Goal: Task Accomplishment & Management: Use online tool/utility

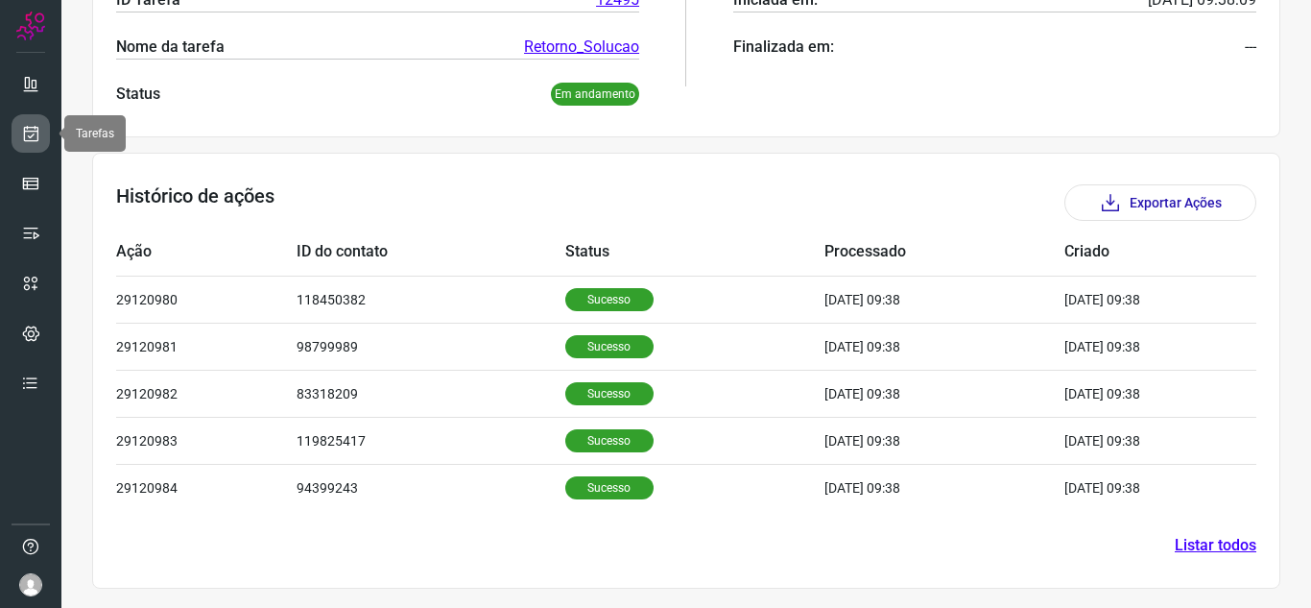
click at [38, 124] on icon at bounding box center [31, 133] width 20 height 19
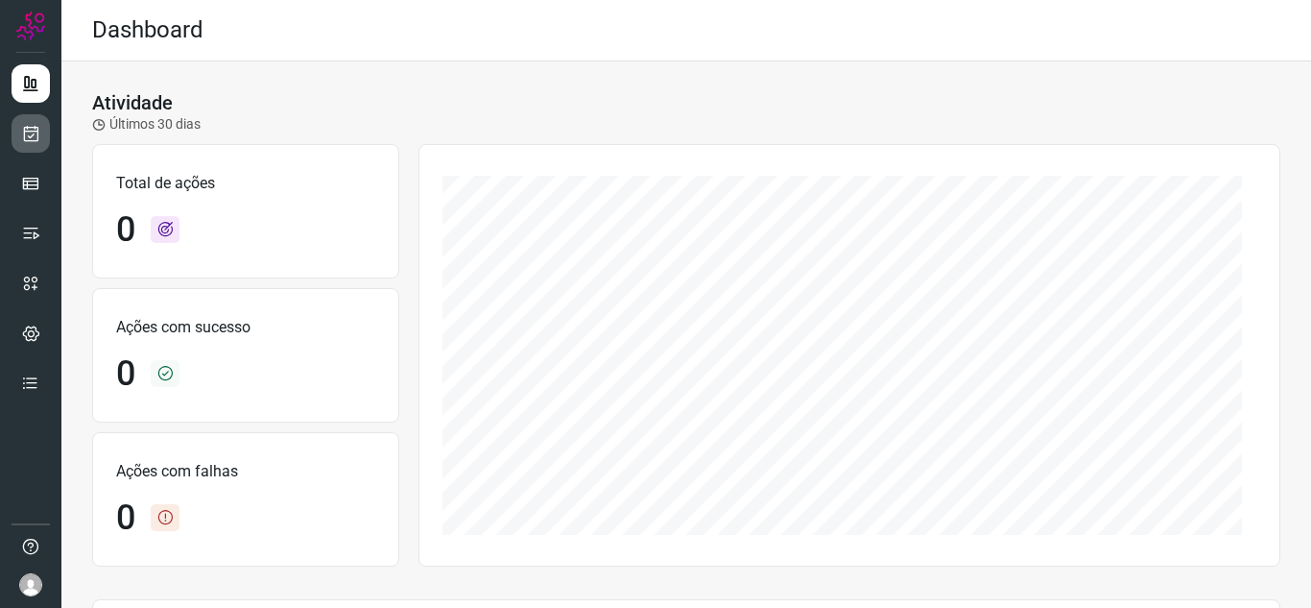
click at [37, 142] on icon at bounding box center [31, 133] width 20 height 19
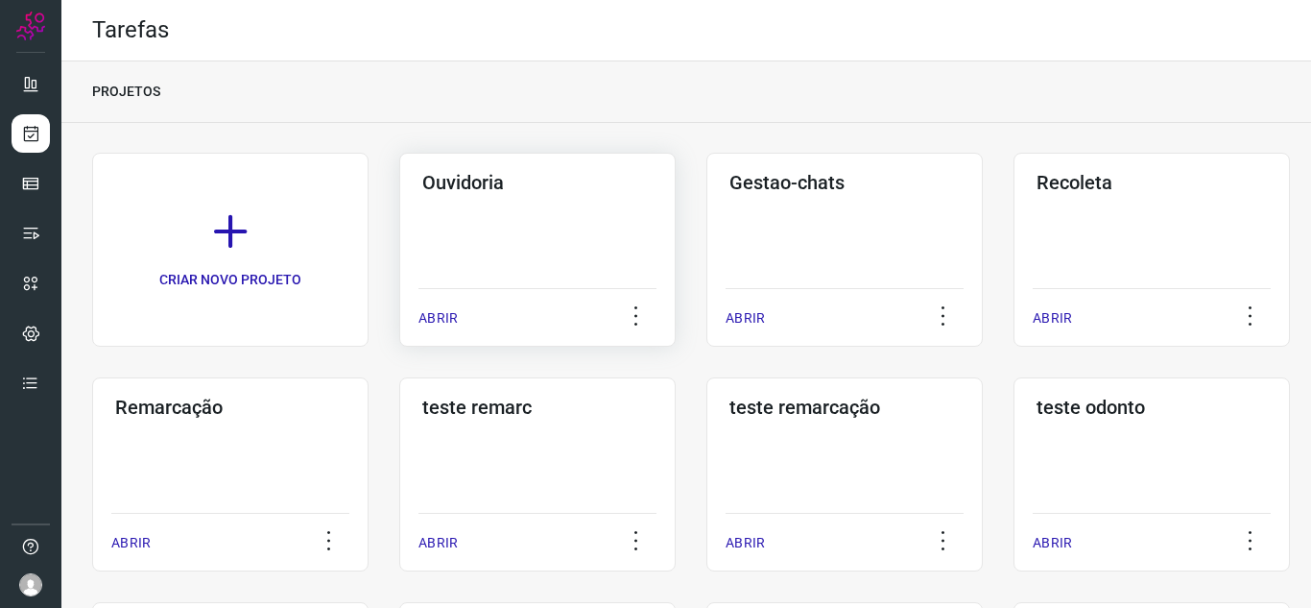
click at [431, 306] on div "ABRIR" at bounding box center [538, 312] width 238 height 48
click at [443, 319] on p "ABRIR" at bounding box center [438, 318] width 39 height 20
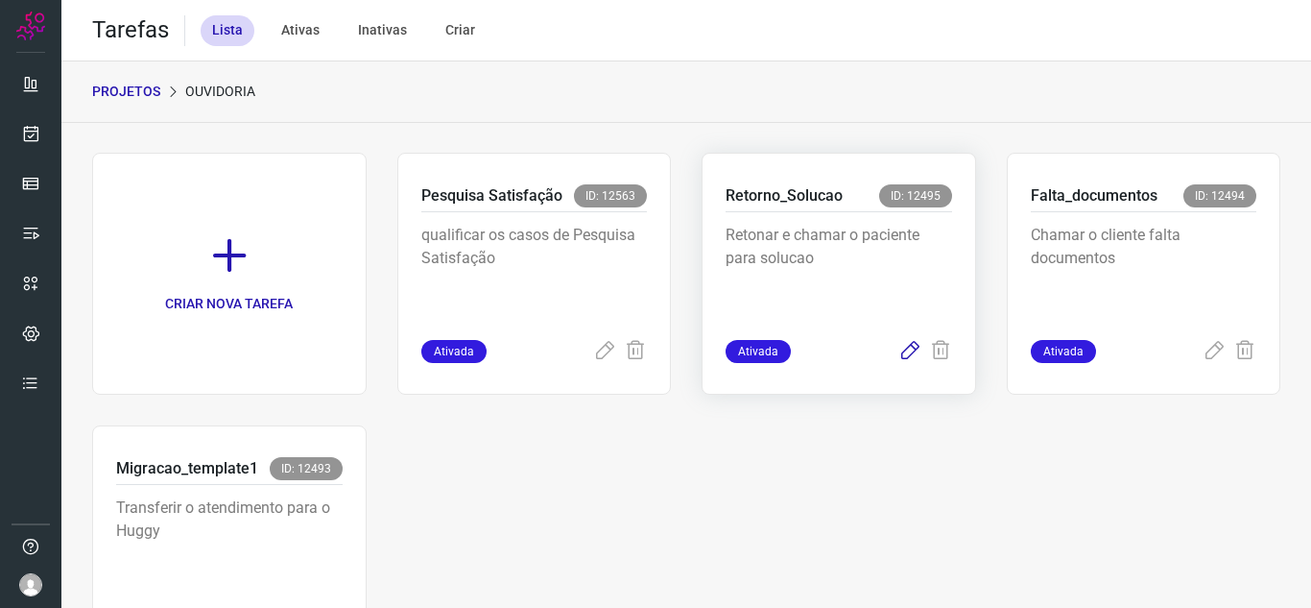
click at [899, 358] on icon at bounding box center [910, 351] width 23 height 23
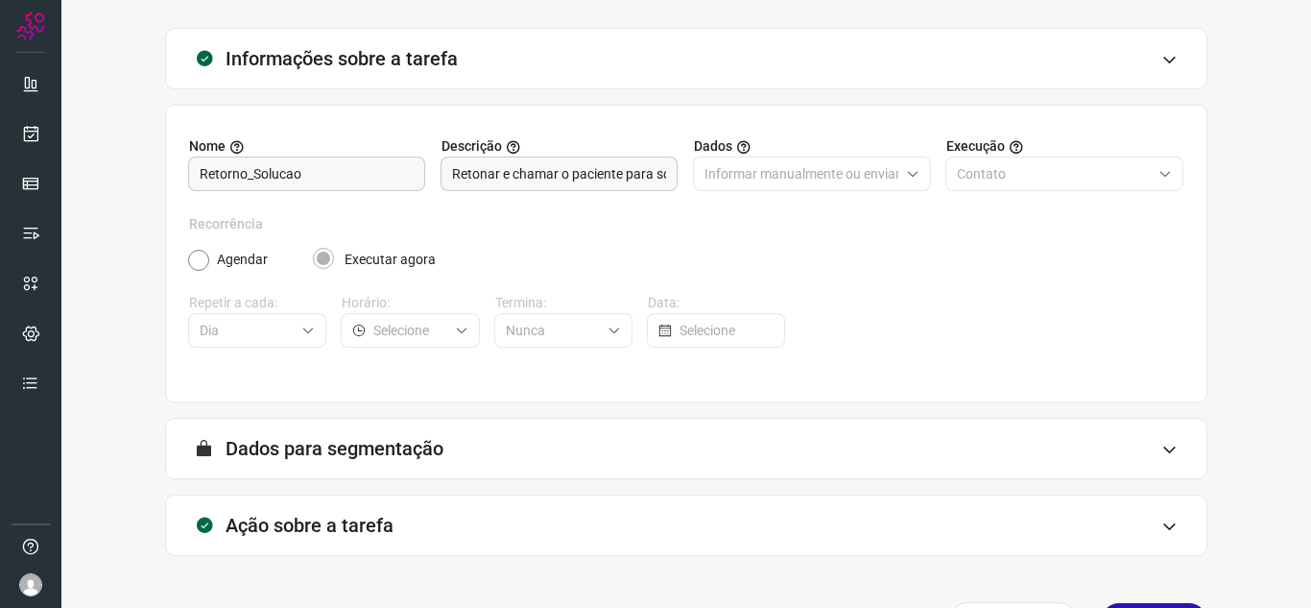
scroll to position [142, 0]
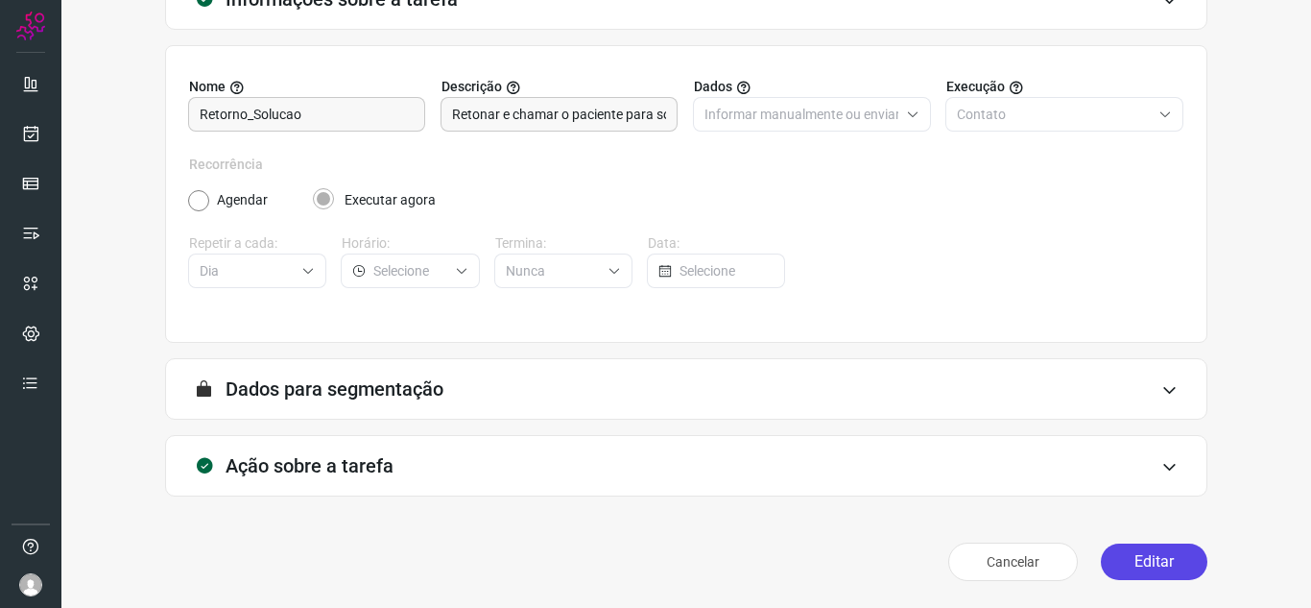
click at [1121, 561] on button "Editar" at bounding box center [1154, 561] width 107 height 36
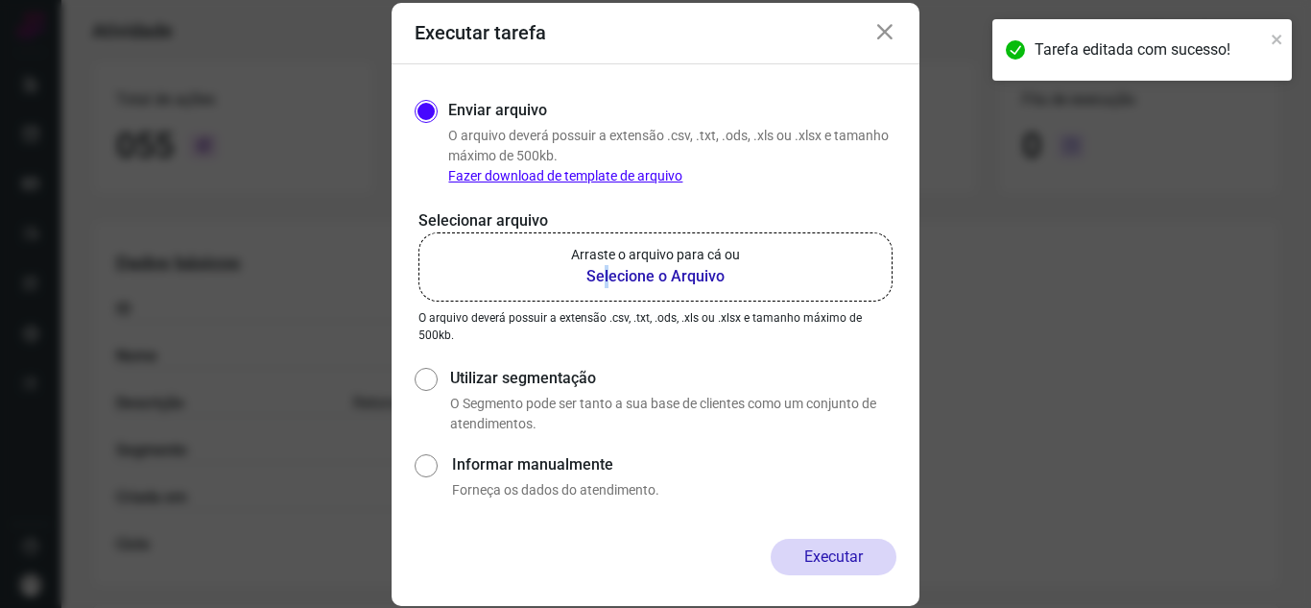
click at [607, 274] on b "Selecione o Arquivo" at bounding box center [655, 276] width 169 height 23
click at [540, 262] on label "Arraste o arquivo para cá ou Selecione o Arquivo" at bounding box center [656, 266] width 474 height 69
click at [0, 0] on input "Arraste o arquivo para cá ou Selecione o Arquivo" at bounding box center [0, 0] width 0 height 0
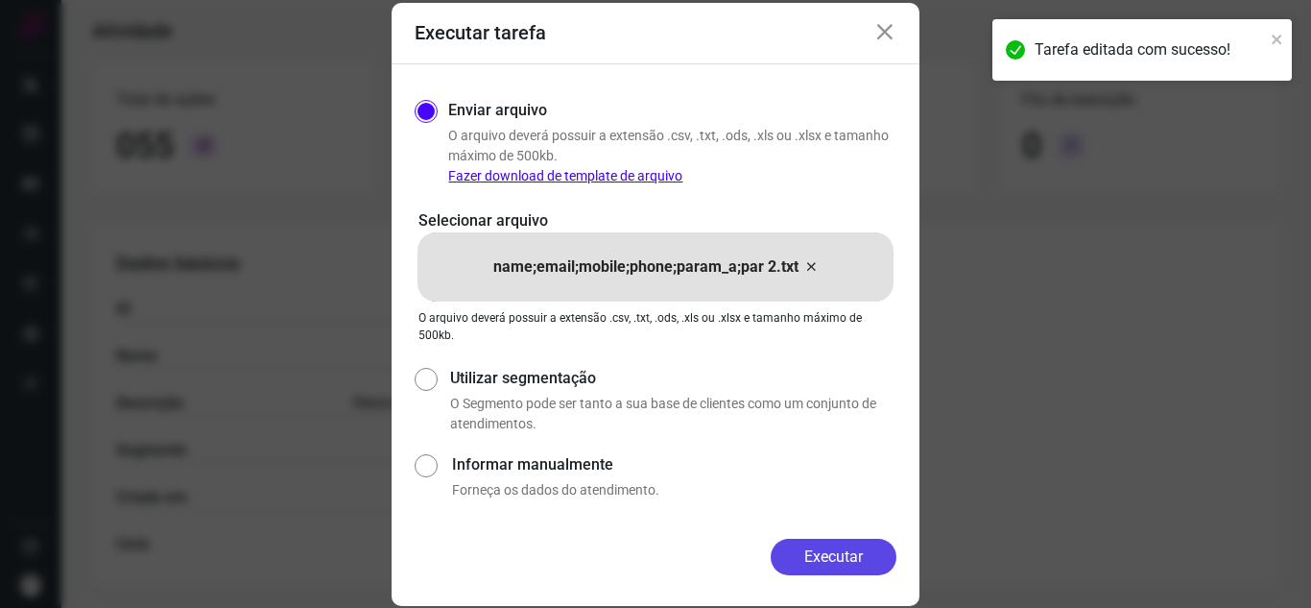
click at [830, 555] on button "Executar" at bounding box center [834, 557] width 126 height 36
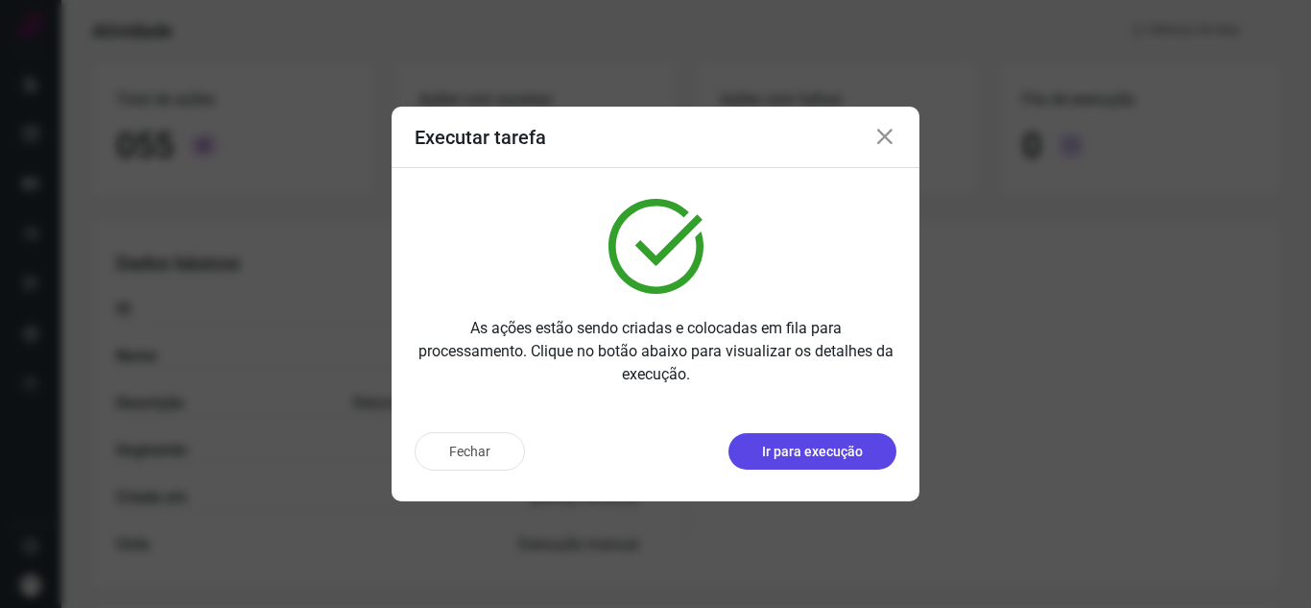
click at [875, 453] on button "Ir para execução" at bounding box center [813, 451] width 168 height 36
